Goal: Task Accomplishment & Management: Complete application form

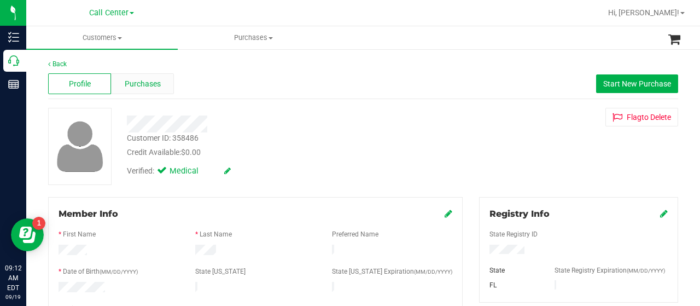
click at [143, 83] on span "Purchases" at bounding box center [143, 83] width 36 height 11
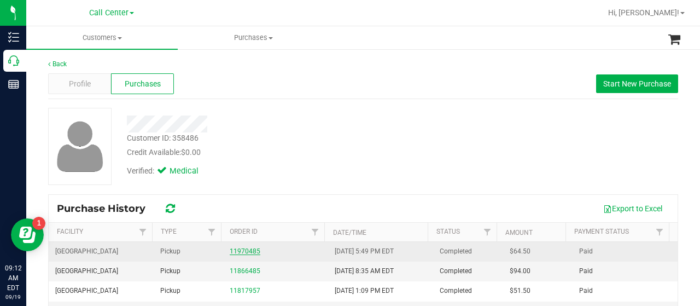
click at [240, 251] on link "11970485" at bounding box center [245, 251] width 31 height 8
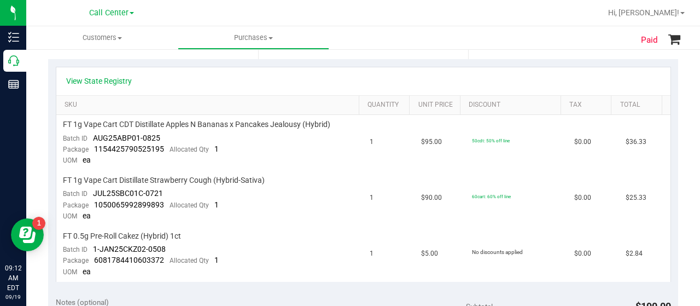
scroll to position [249, 0]
drag, startPoint x: 62, startPoint y: 120, endPoint x: 641, endPoint y: 248, distance: 592.6
click at [641, 248] on tbody "FT 1g Vape Cart CDT Distillate Apples N Bananas x Pancakes Jealousy (Hybrid) Ba…" at bounding box center [363, 197] width 614 height 166
click at [678, 180] on div "Paid Back View Profile Completed [DATE] 6:21 PM EDT # 11970485 BioTrack ID: 292…" at bounding box center [363, 257] width 674 height 916
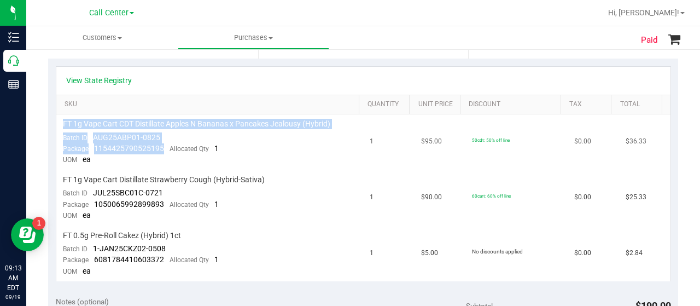
drag, startPoint x: 162, startPoint y: 147, endPoint x: 62, endPoint y: 125, distance: 101.9
click at [62, 125] on td "FT 1g Vape Cart CDT Distillate Apples N Bananas x Pancakes Jealousy (Hybrid) Ba…" at bounding box center [209, 142] width 307 height 56
copy td "FT 1g Vape Cart CDT Distillate Apples N Bananas x Pancakes Jealousy (Hybrid) Ba…"
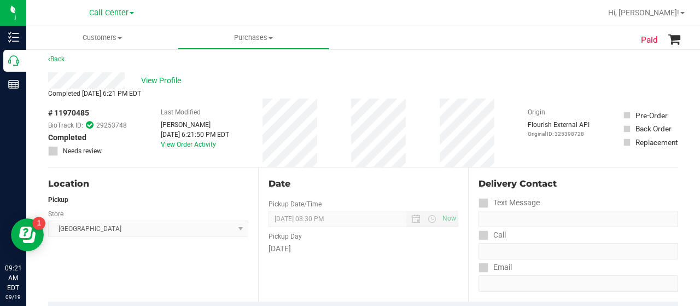
scroll to position [6, 0]
drag, startPoint x: 89, startPoint y: 113, endPoint x: 47, endPoint y: 115, distance: 41.7
copy span "# 11970485"
click at [163, 79] on span "View Profile" at bounding box center [163, 80] width 44 height 11
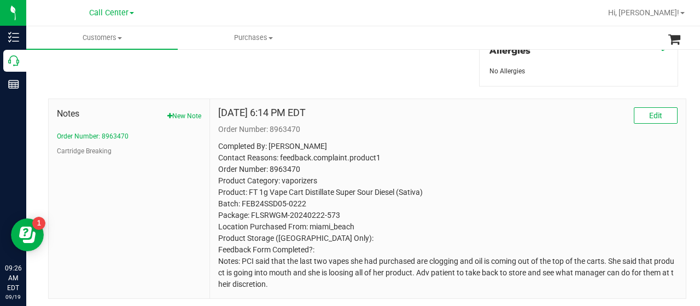
scroll to position [534, 0]
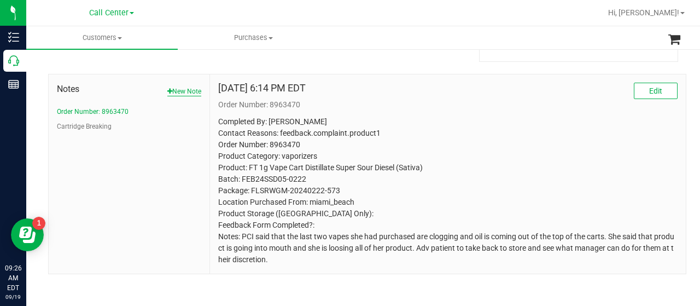
click at [182, 86] on button "New Note" at bounding box center [184, 91] width 34 height 10
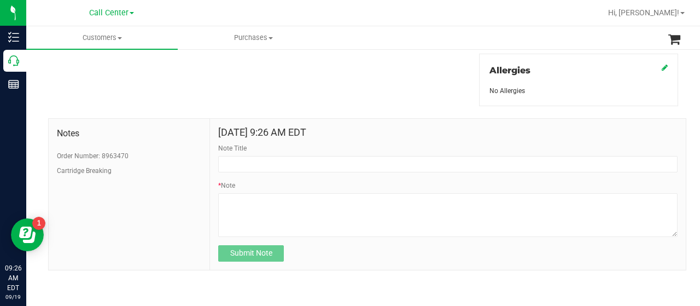
scroll to position [488, 0]
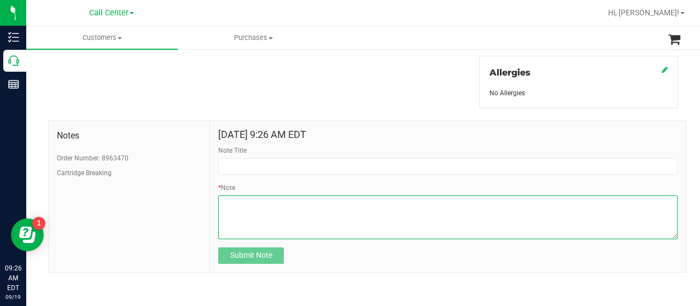
click at [266, 220] on textarea "* Note" at bounding box center [447, 217] width 459 height 44
paste textarea "Completed By: [PERSON_NAME] Contact Reasons: feedback.complaint.product1 Order …"
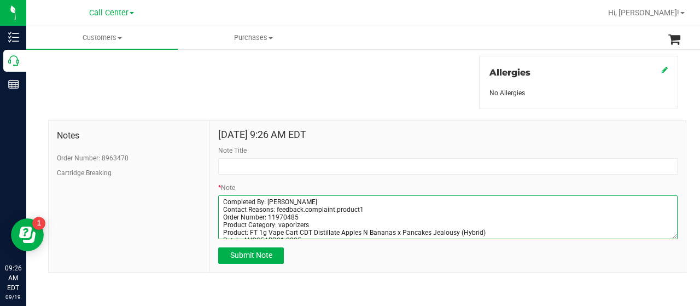
scroll to position [54, 0]
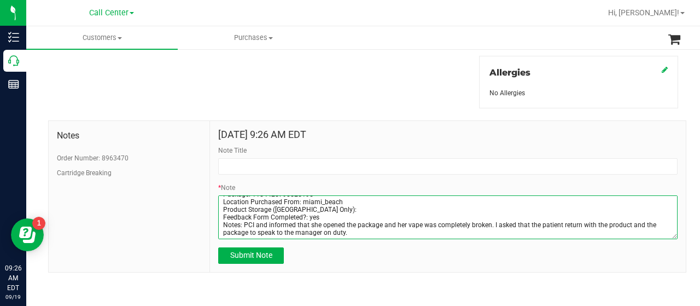
type textarea "Completed By: [PERSON_NAME] Contact Reasons: feedback.complaint.product1 Order …"
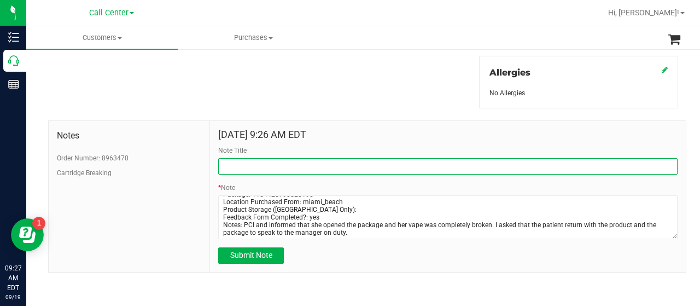
click at [340, 162] on input "Note Title" at bounding box center [447, 166] width 459 height 16
type input "complaint"
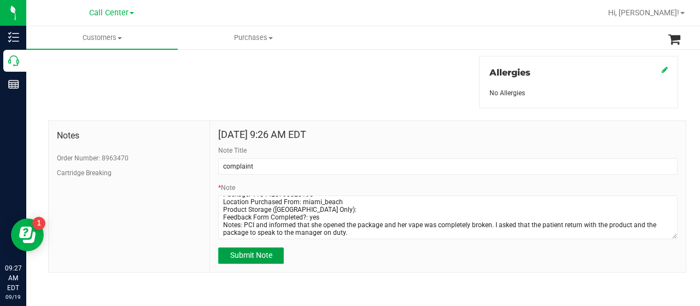
click at [253, 255] on span "Submit Note" at bounding box center [251, 254] width 42 height 9
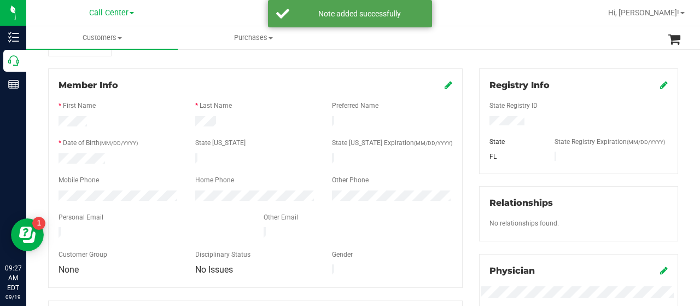
scroll to position [0, 0]
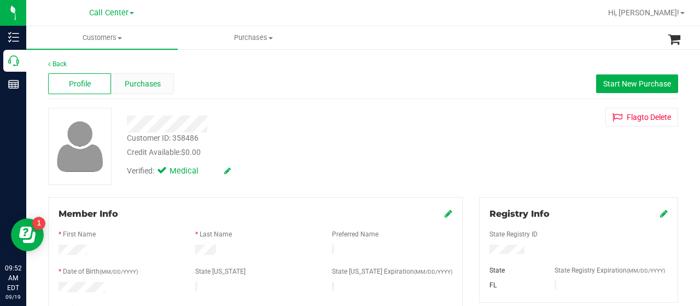
click at [143, 89] on div "Purchases" at bounding box center [142, 83] width 63 height 21
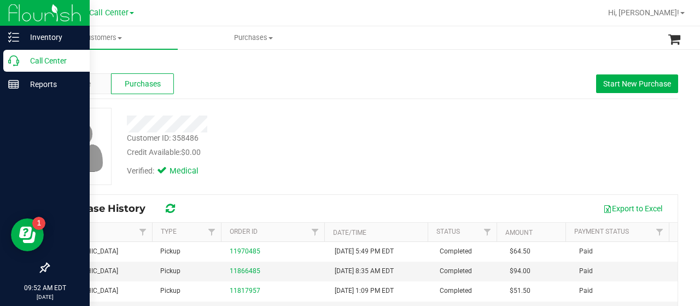
click at [11, 63] on icon at bounding box center [13, 60] width 11 height 11
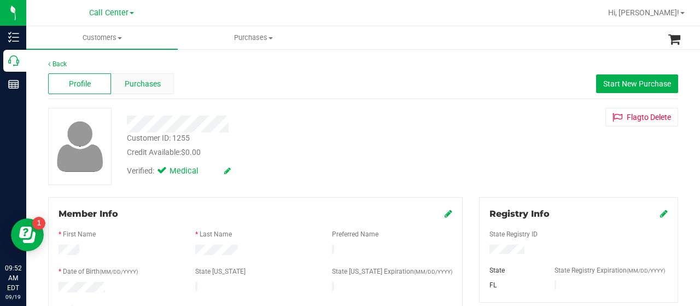
click at [143, 79] on span "Purchases" at bounding box center [143, 83] width 36 height 11
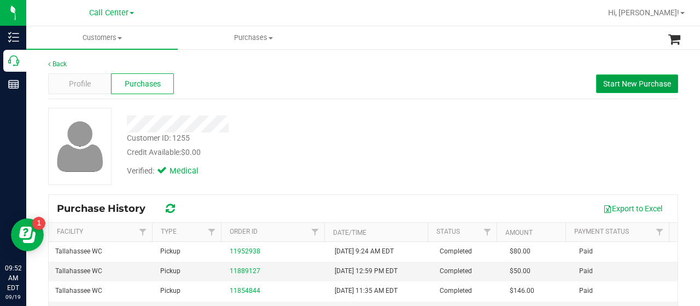
click at [625, 81] on span "Start New Purchase" at bounding box center [637, 83] width 68 height 9
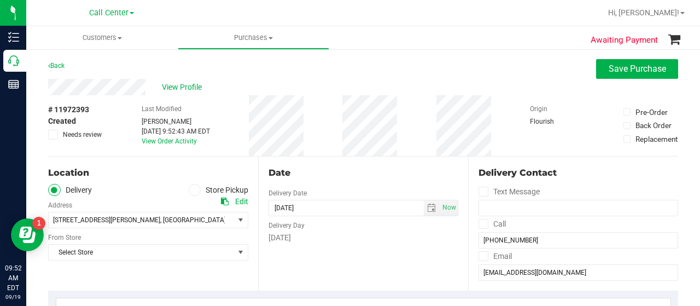
click at [195, 190] on span at bounding box center [195, 190] width 13 height 13
click at [0, 0] on input "Store Pickup" at bounding box center [0, 0] width 0 height 0
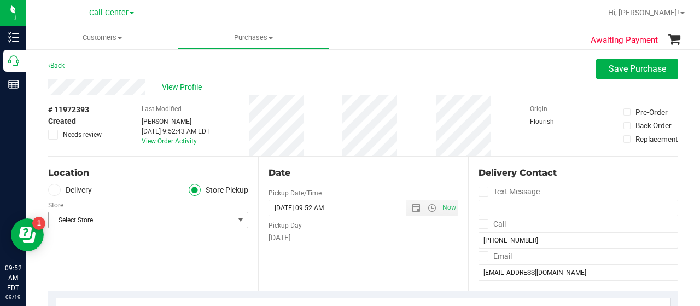
click at [201, 215] on span "Select Store" at bounding box center [141, 219] width 185 height 15
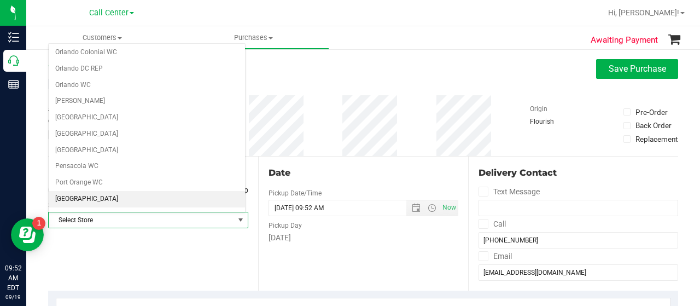
scroll to position [609, 0]
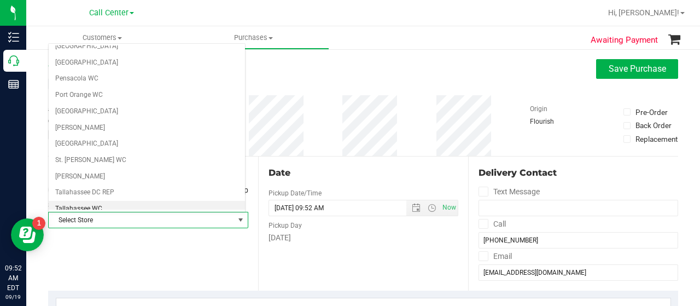
click at [116, 201] on li "Tallahassee WC" at bounding box center [147, 209] width 196 height 16
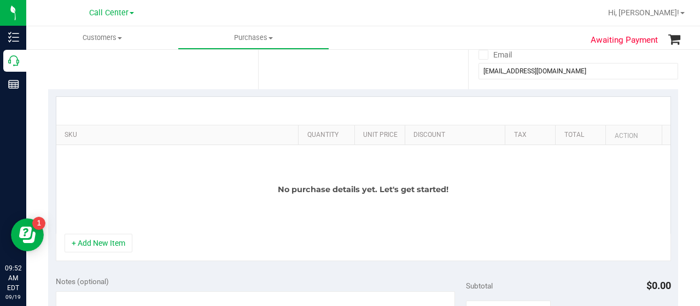
scroll to position [206, 0]
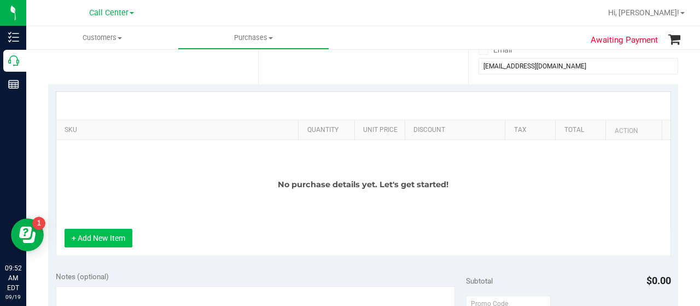
click at [93, 241] on button "+ Add New Item" at bounding box center [99, 238] width 68 height 19
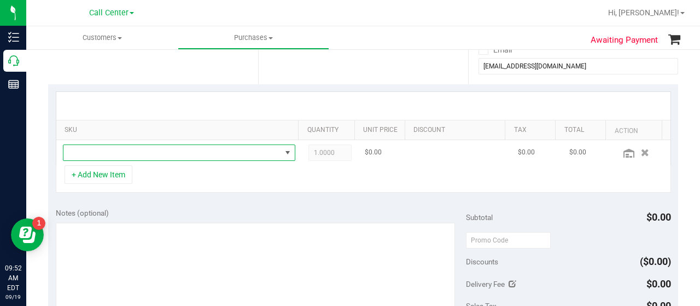
click at [153, 151] on span "NO DATA FOUND" at bounding box center [172, 152] width 218 height 15
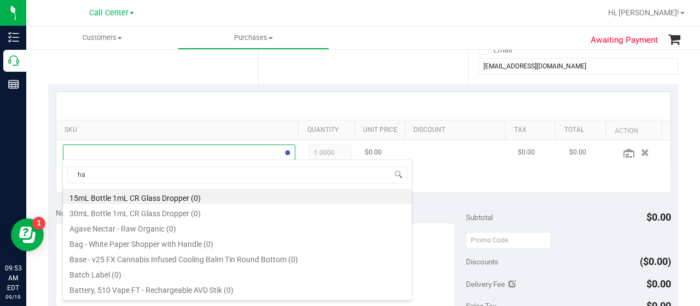
scroll to position [16, 220]
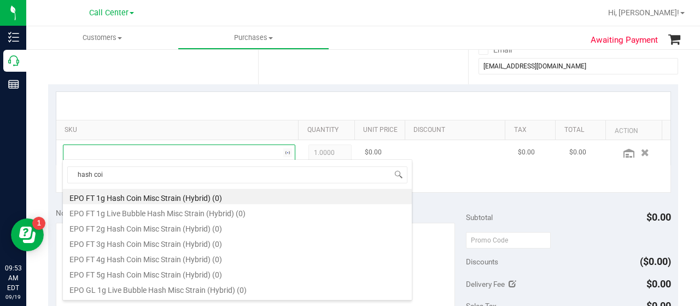
type input "hash coin"
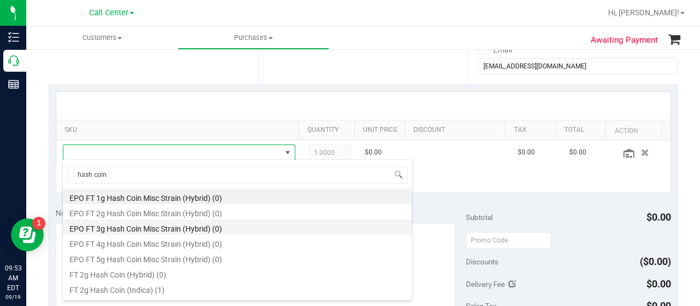
click at [199, 221] on li "EPO FT 3g Hash Coin Misc Strain (Hybrid) (0)" at bounding box center [237, 226] width 349 height 15
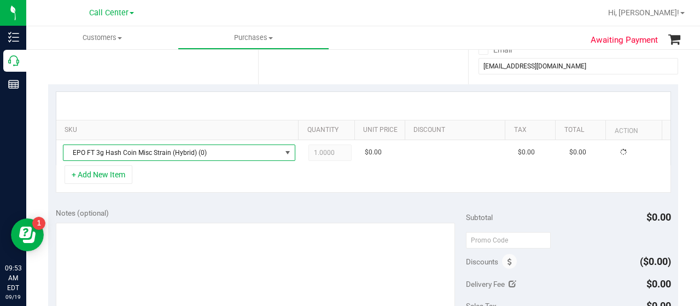
scroll to position [220, 0]
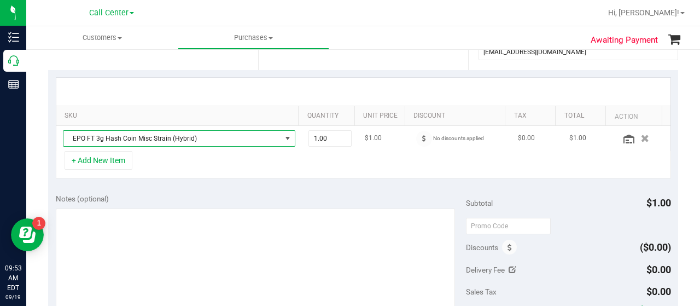
click at [221, 136] on span "EPO FT 3g Hash Coin Misc Strain (Hybrid)" at bounding box center [172, 138] width 218 height 15
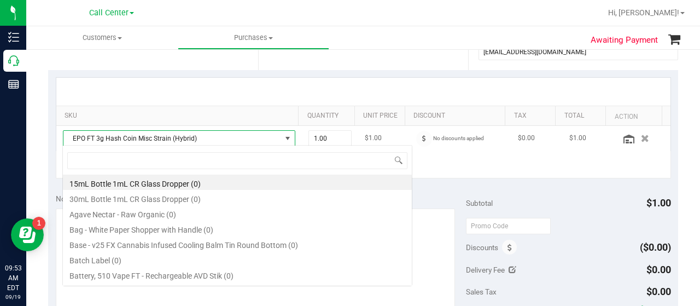
scroll to position [16, 220]
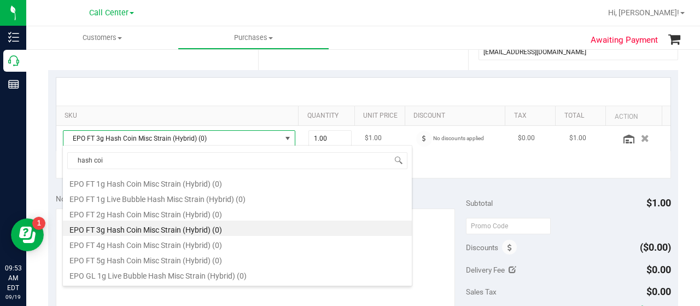
type input "hash coin"
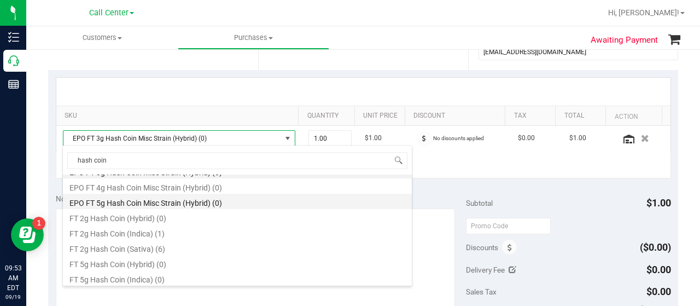
scroll to position [43, 0]
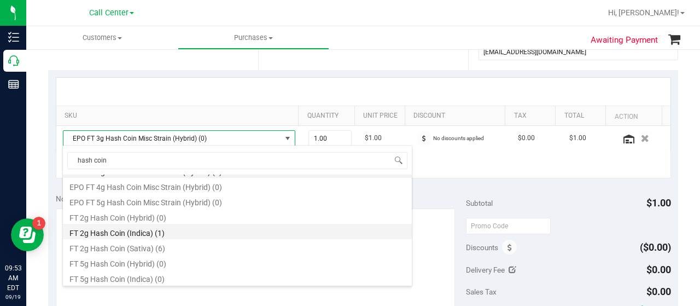
click at [248, 237] on li "FT 2g Hash Coin (Indica) (1)" at bounding box center [237, 231] width 349 height 15
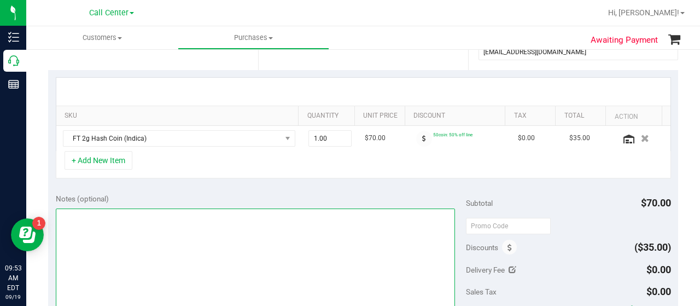
click at [215, 226] on textarea at bounding box center [255, 260] width 399 height 105
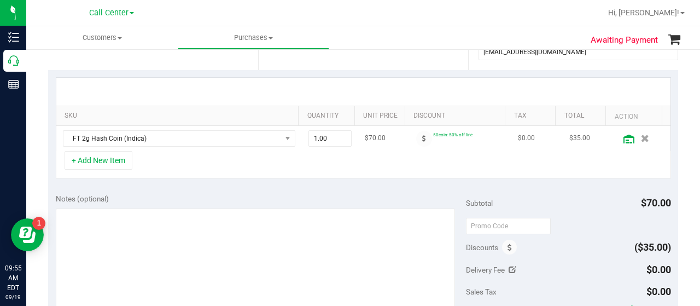
click at [623, 137] on icon at bounding box center [628, 139] width 11 height 9
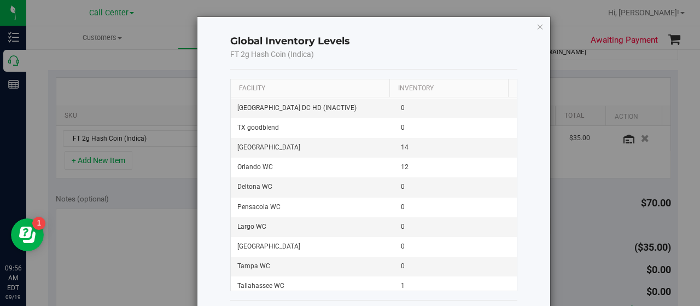
scroll to position [1081, 0]
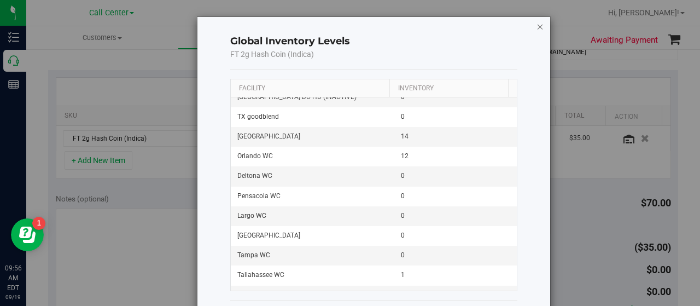
click at [536, 30] on icon "button" at bounding box center [540, 26] width 8 height 13
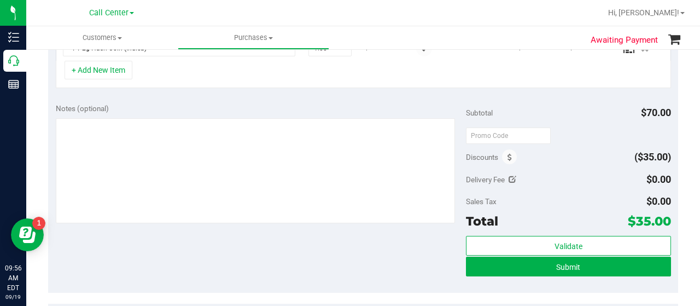
scroll to position [324, 0]
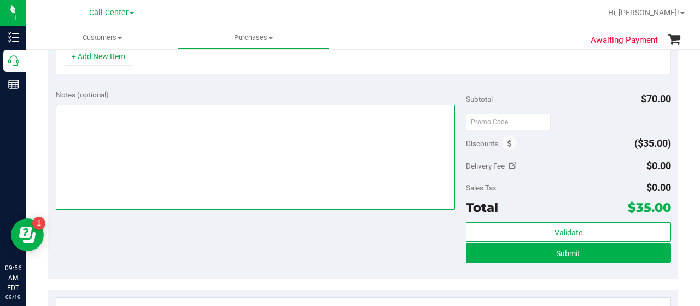
click at [101, 138] on textarea at bounding box center [255, 156] width 399 height 105
type textarea "CC JP 9/19"
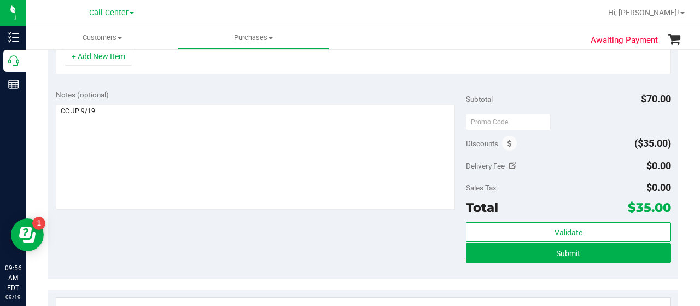
click at [206, 85] on div "Notes (optional) Subtotal $70.00 Discounts ($35.00) Delivery Fee $0.00 Sales Ta…" at bounding box center [363, 180] width 630 height 197
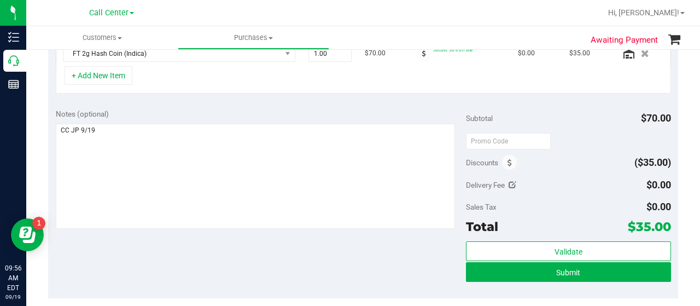
scroll to position [305, 0]
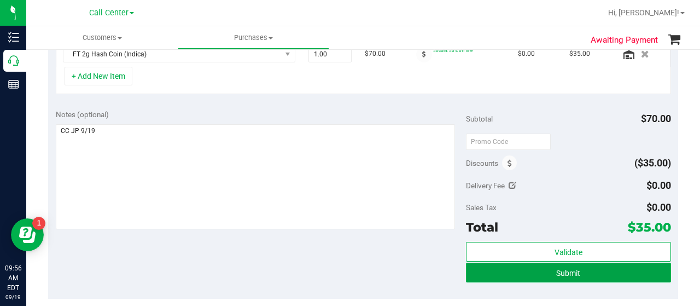
click at [528, 266] on button "Submit" at bounding box center [568, 272] width 205 height 20
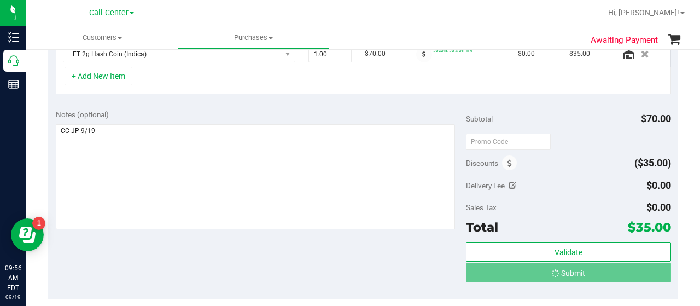
scroll to position [306, 0]
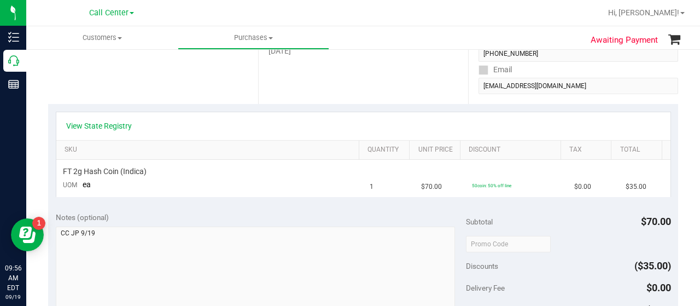
scroll to position [160, 0]
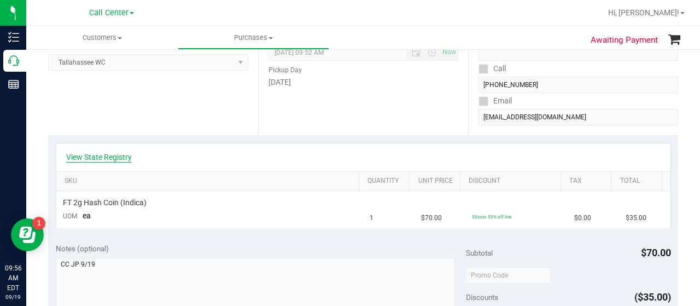
click at [116, 155] on link "View State Registry" at bounding box center [99, 156] width 66 height 11
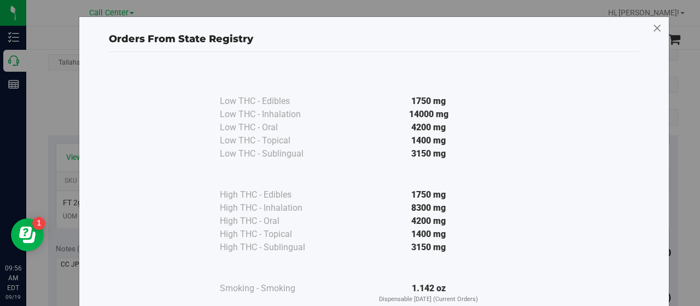
click at [652, 23] on icon at bounding box center [657, 28] width 10 height 17
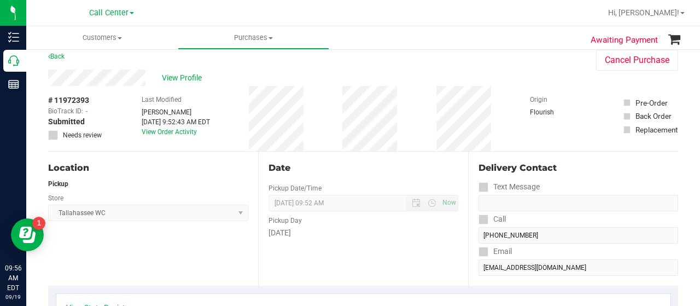
scroll to position [5, 0]
